Goal: Connect with others: Establish contact or relationships with other users

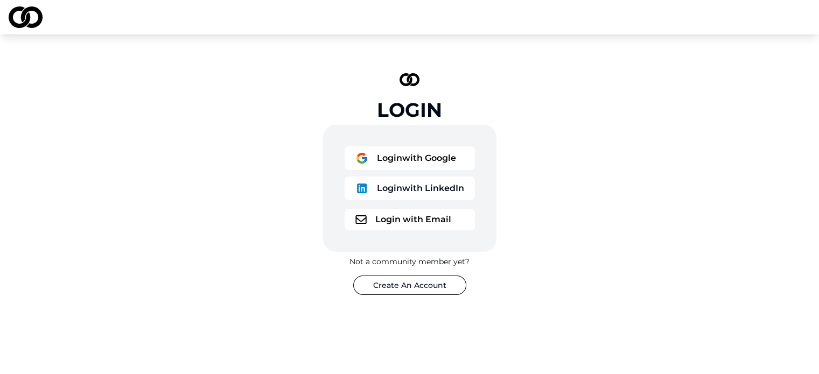
click at [442, 162] on button "Login with Google" at bounding box center [409, 158] width 130 height 24
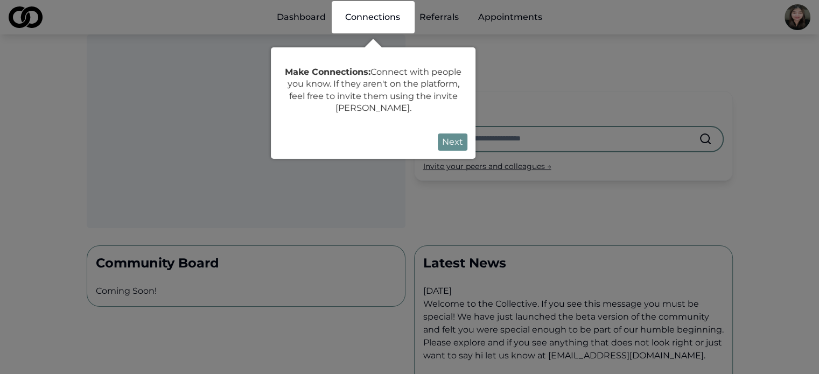
click at [454, 143] on button "Next" at bounding box center [453, 141] width 30 height 17
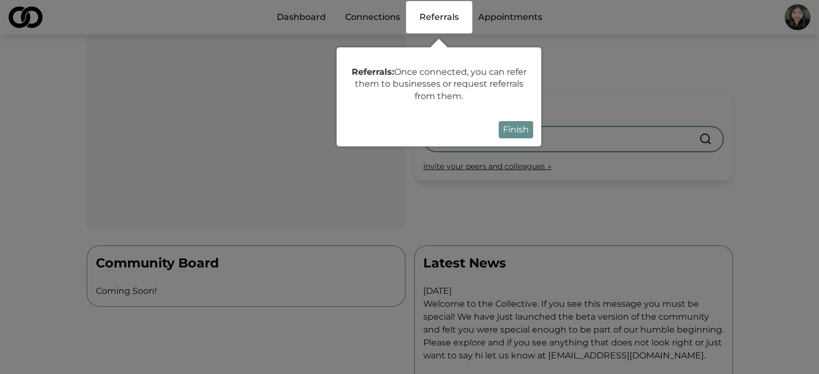
click at [529, 133] on button "Finish" at bounding box center [515, 129] width 34 height 17
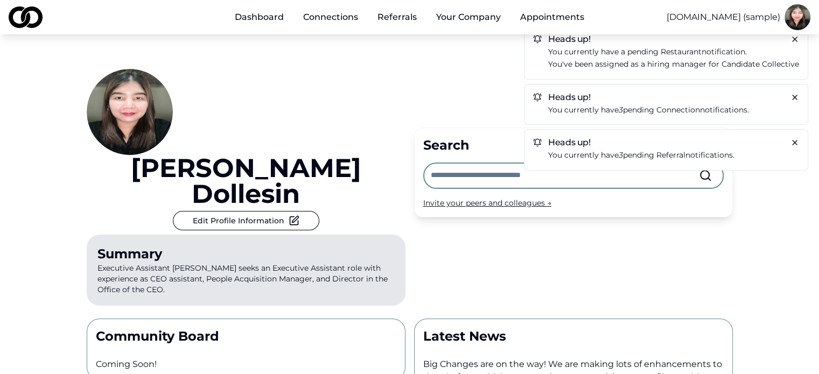
click at [324, 18] on link "Connections" at bounding box center [330, 17] width 72 height 22
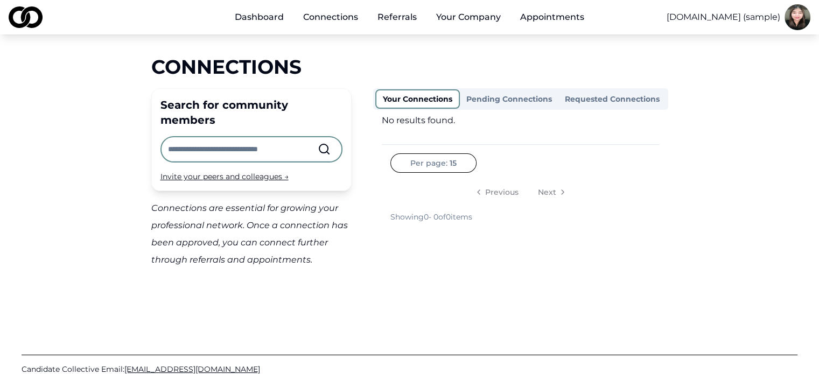
click at [504, 98] on button "Pending Connections" at bounding box center [509, 98] width 98 height 17
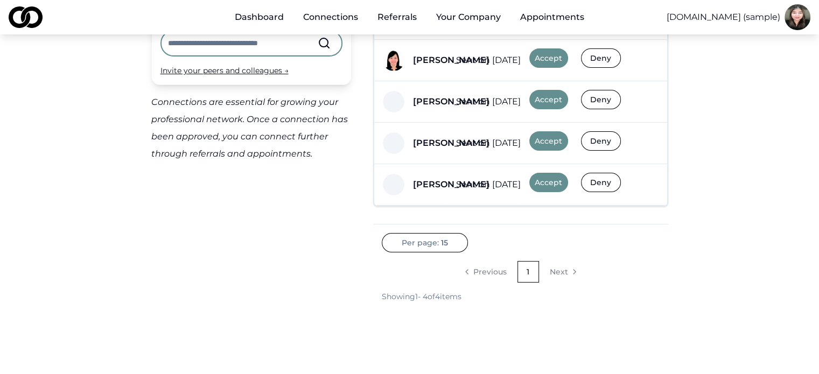
click at [550, 268] on div "Dashboard Connections Referrals Your Company Appointments Widgetz.io (sample) C…" at bounding box center [409, 81] width 819 height 374
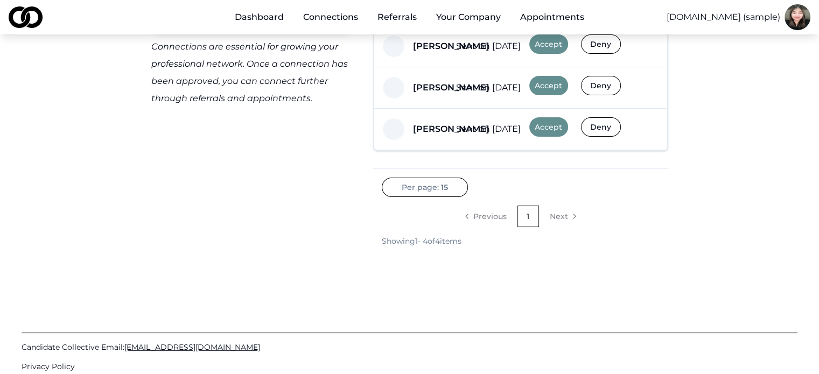
click at [547, 127] on button "Accept" at bounding box center [548, 126] width 39 height 19
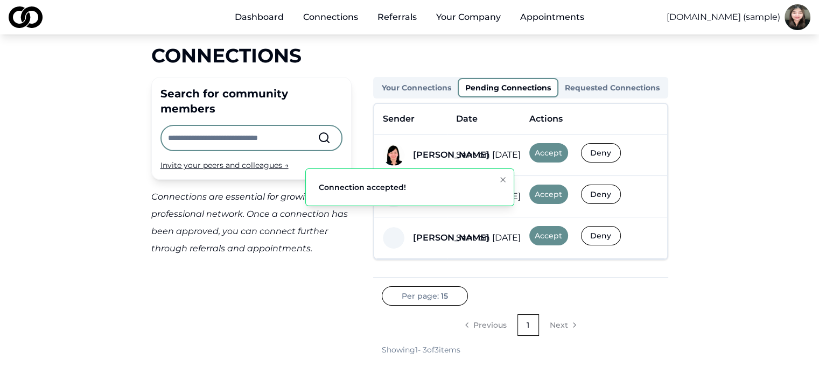
scroll to position [0, 0]
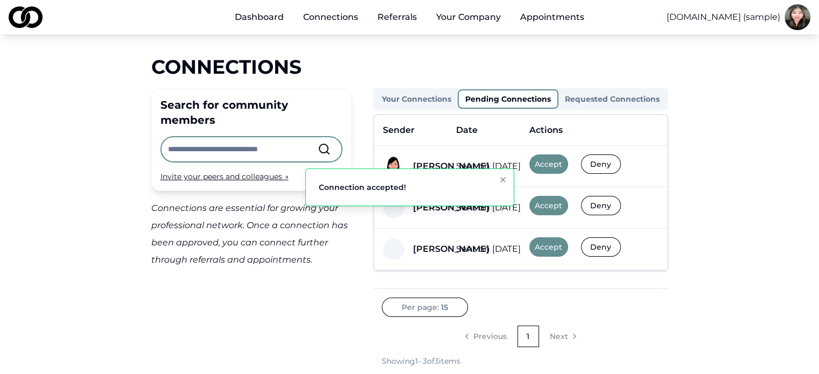
click at [559, 165] on button "Accept" at bounding box center [548, 163] width 39 height 19
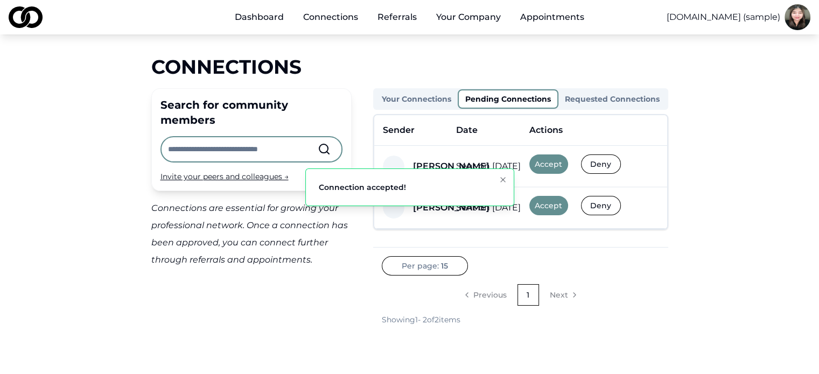
click at [548, 167] on button "Accept" at bounding box center [548, 163] width 39 height 19
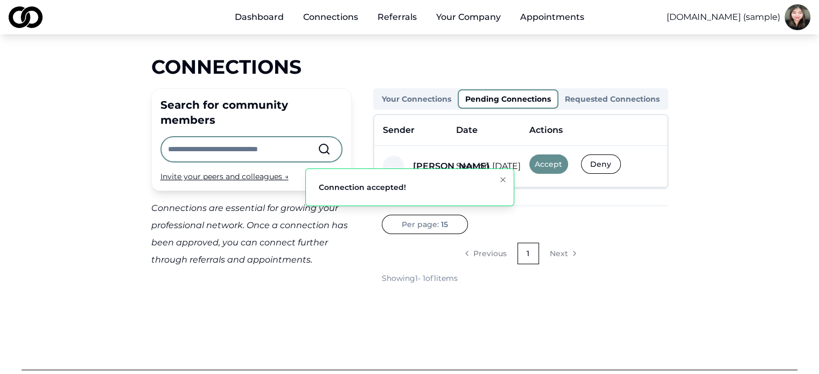
click at [546, 168] on button "Accept" at bounding box center [548, 163] width 39 height 19
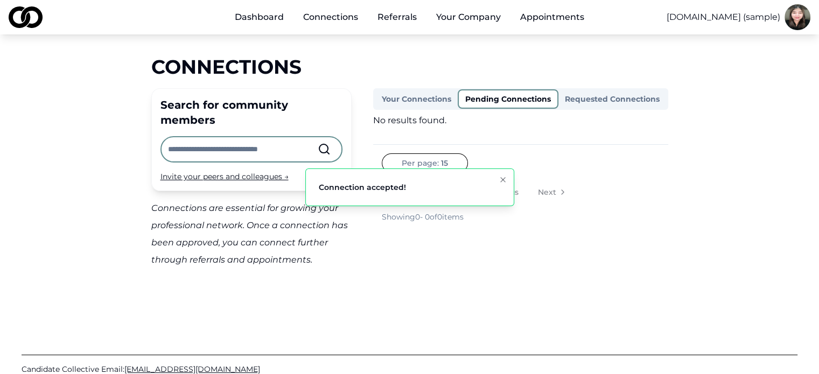
click at [611, 100] on button "Requested Connections" at bounding box center [612, 98] width 108 height 17
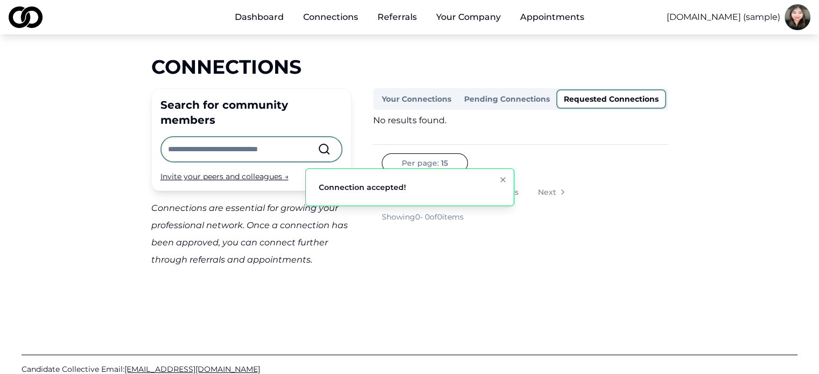
click at [499, 182] on icon "Notifications (F8)" at bounding box center [502, 179] width 9 height 9
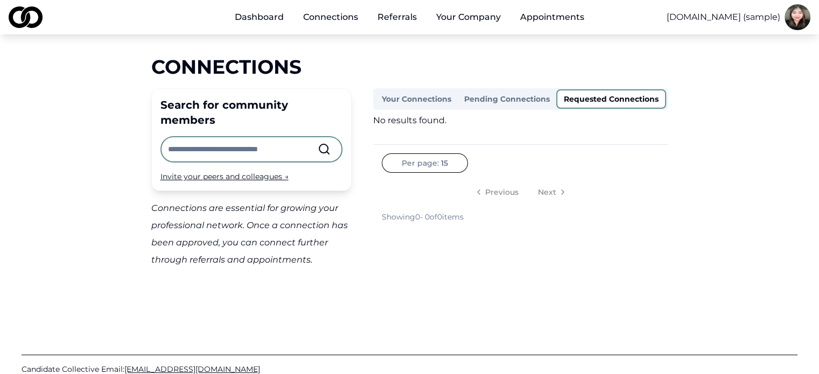
click at [433, 103] on button "Your Connections" at bounding box center [416, 98] width 82 height 17
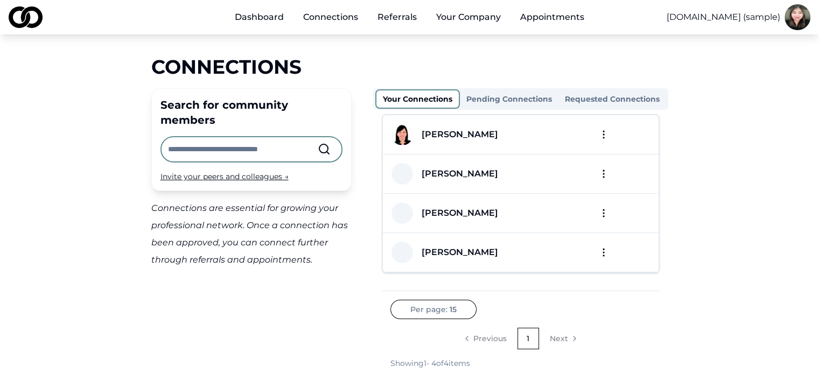
click at [719, 264] on div "Connections Search for community members Invite your peers and colleagues → Con…" at bounding box center [409, 212] width 689 height 313
click at [254, 137] on input "text" at bounding box center [243, 149] width 150 height 24
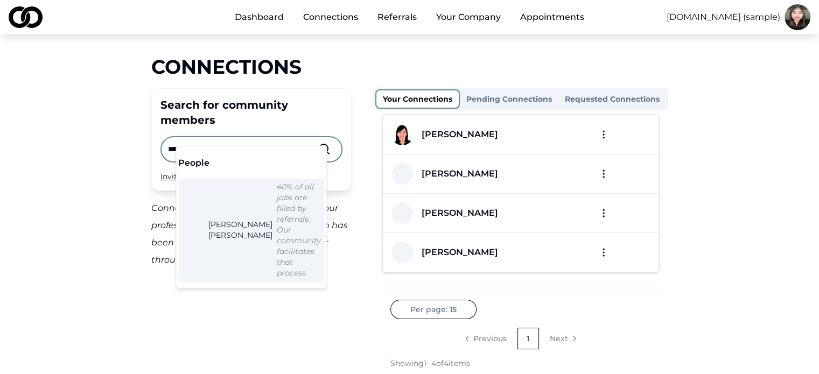
type input "**********"
click at [277, 200] on em "40% of all jobs are filled by referrals. Our community facilitates that process." at bounding box center [299, 230] width 44 height 96
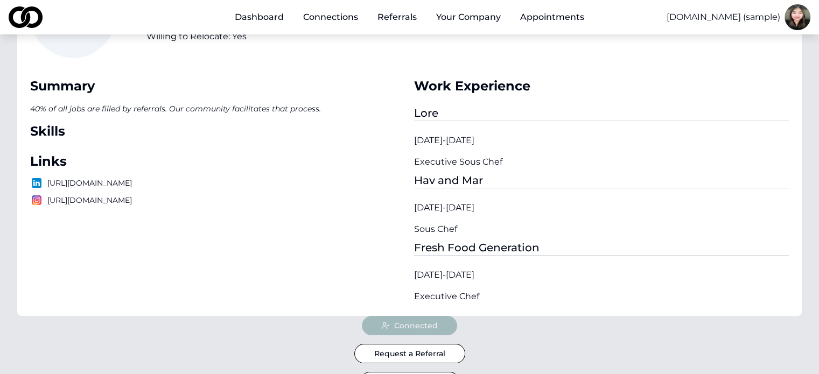
scroll to position [269, 0]
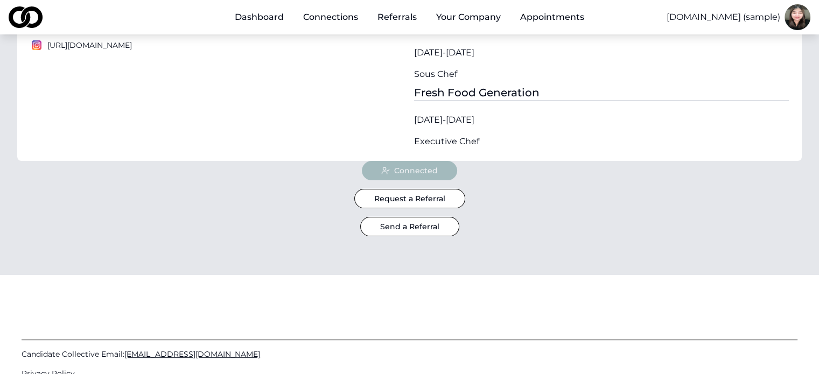
click at [431, 166] on div "Connected" at bounding box center [409, 170] width 95 height 19
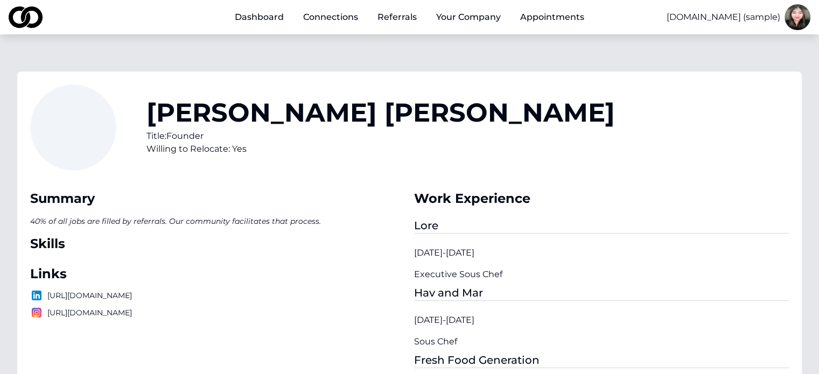
scroll to position [0, 0]
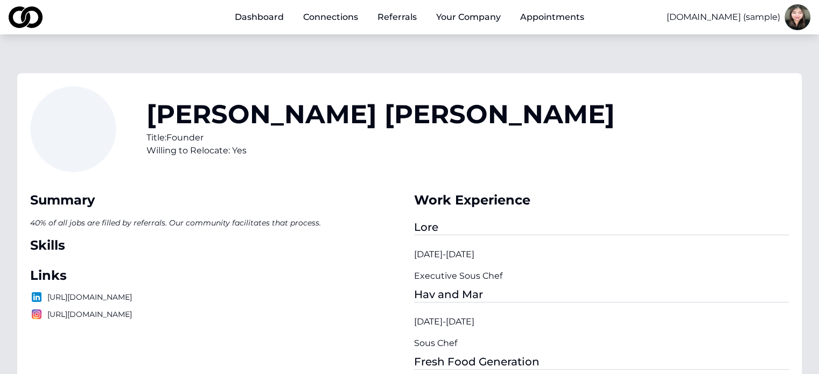
click at [321, 23] on link "Connections" at bounding box center [330, 17] width 72 height 22
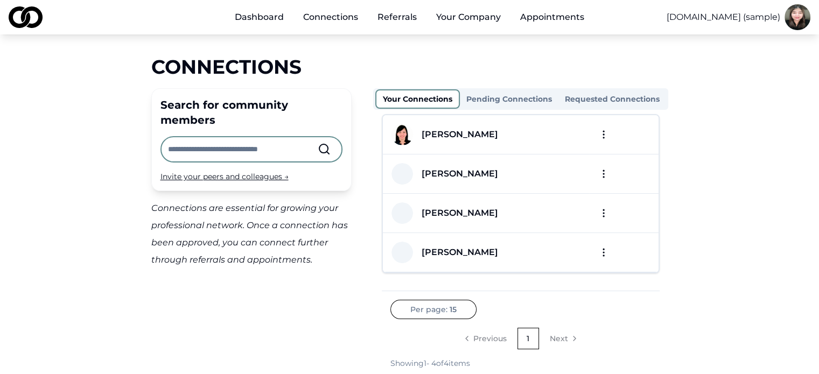
click at [278, 138] on input "text" at bounding box center [243, 149] width 150 height 24
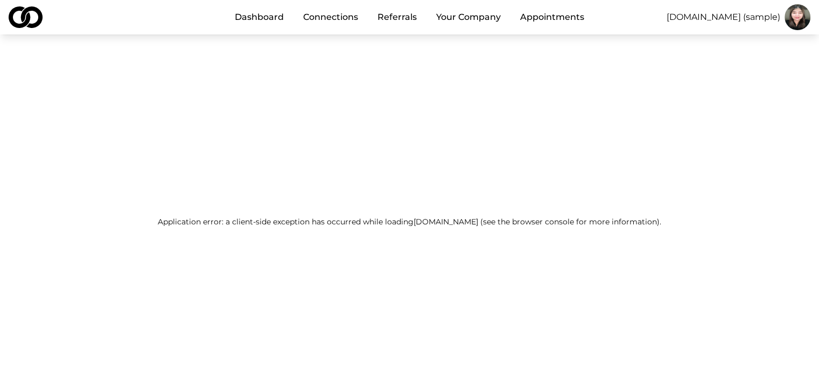
click at [343, 21] on link "Connections" at bounding box center [330, 17] width 72 height 22
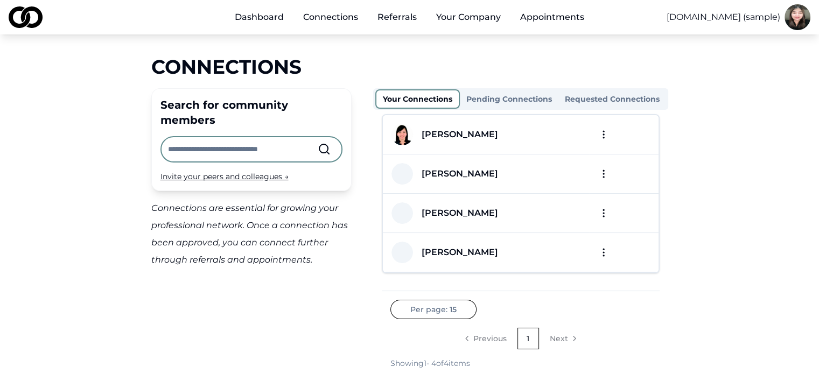
click at [283, 137] on input "text" at bounding box center [243, 149] width 150 height 24
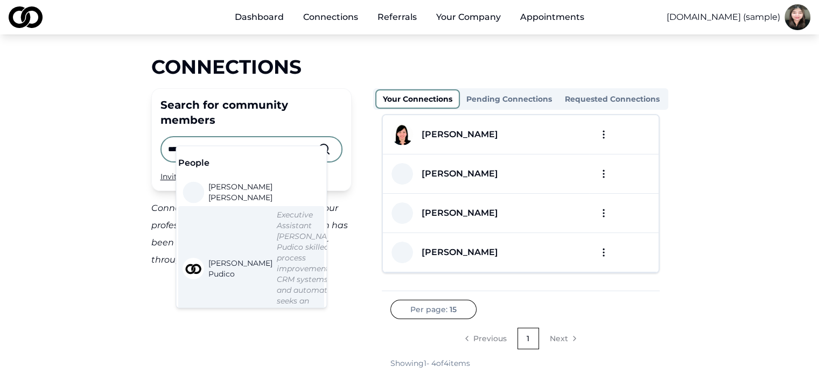
type input "*****"
click at [277, 254] on em "Executive Assistant Angie Pudico skilled in process improvement, CRM systems, a…" at bounding box center [309, 268] width 64 height 117
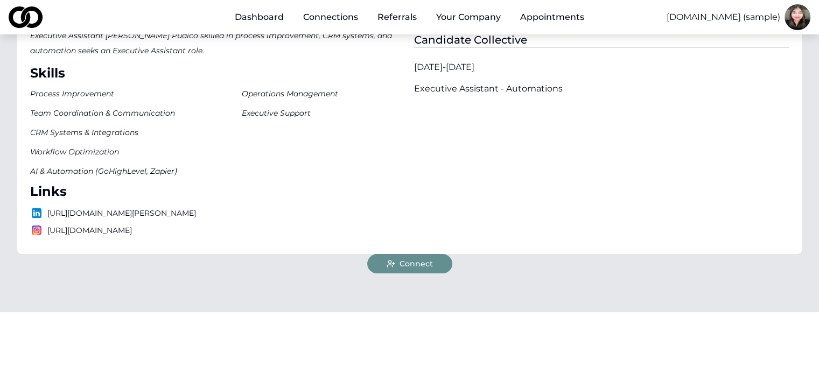
scroll to position [215, 0]
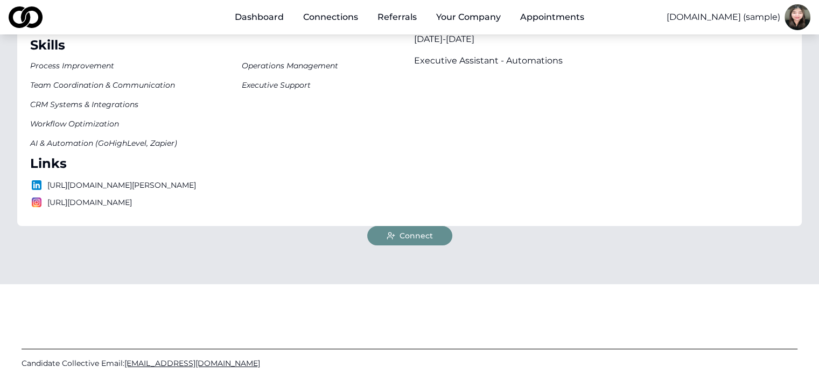
click at [431, 237] on span "Connect" at bounding box center [415, 235] width 33 height 11
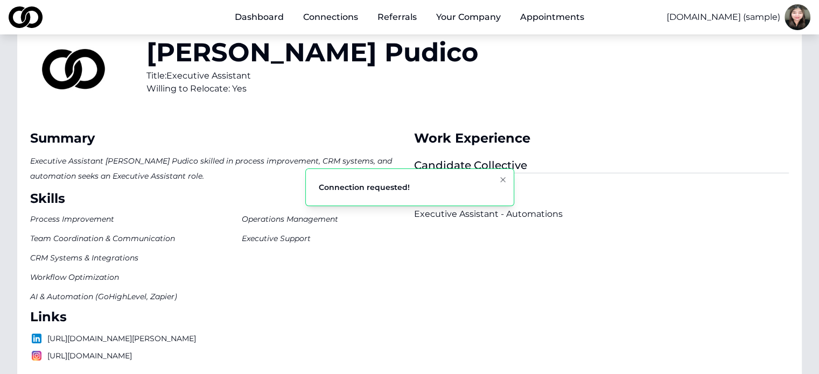
scroll to position [54, 0]
